Goal: Understand process/instructions: Learn how to perform a task or action

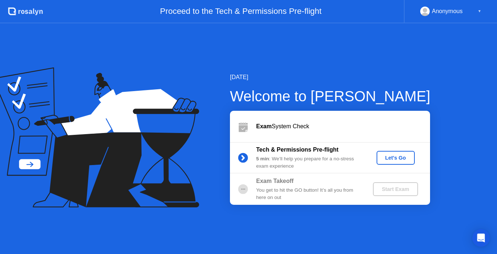
click at [385, 160] on div "Let's Go" at bounding box center [396, 158] width 32 height 6
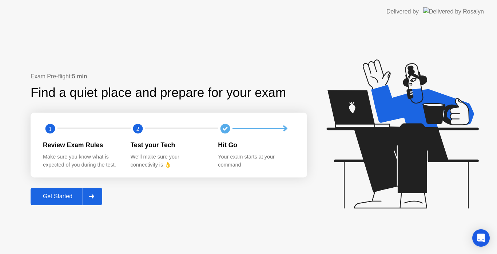
click at [67, 201] on button "Get Started" at bounding box center [67, 196] width 72 height 17
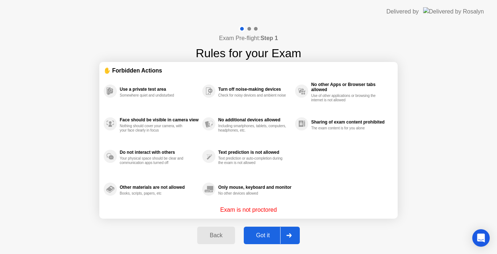
click at [264, 239] on div "Got it" at bounding box center [263, 235] width 34 height 7
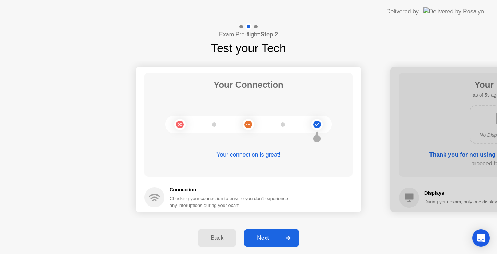
click at [263, 240] on div "Next" at bounding box center [263, 238] width 32 height 7
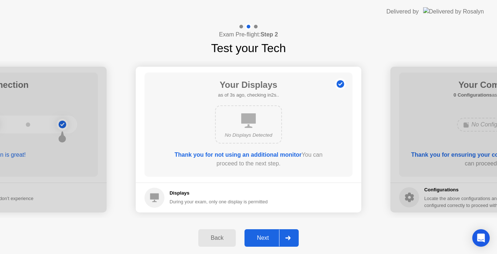
click at [216, 241] on div "Back" at bounding box center [217, 238] width 33 height 7
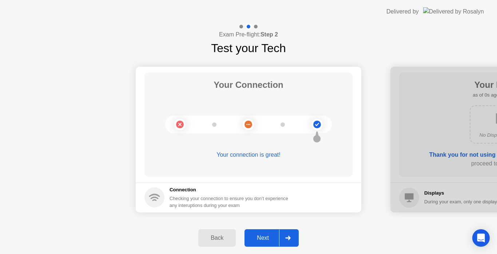
click at [271, 237] on div "Next" at bounding box center [263, 238] width 32 height 7
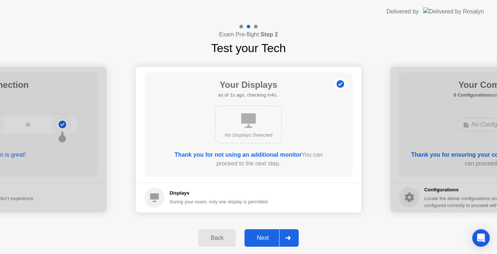
click at [271, 237] on div "Next" at bounding box center [263, 238] width 32 height 7
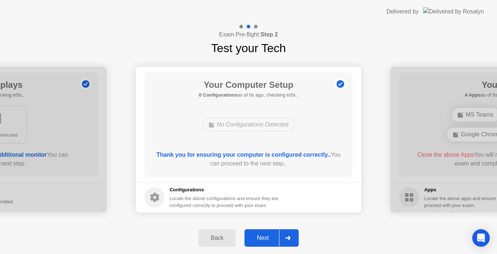
click at [271, 237] on div "Next" at bounding box center [263, 238] width 32 height 7
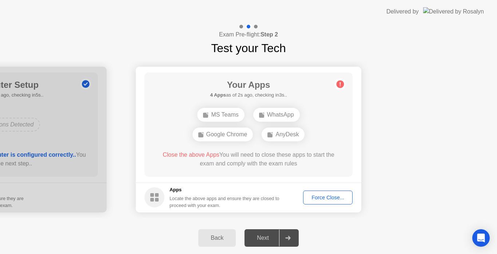
click at [313, 199] on div "Force Close..." at bounding box center [328, 197] width 44 height 6
